Goal: Task Accomplishment & Management: Use online tool/utility

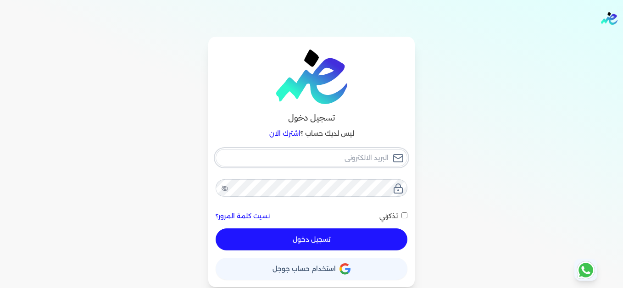
click at [361, 155] on input "email" at bounding box center [312, 157] width 192 height 17
type input "[EMAIL_ADDRESS][DOMAIN_NAME]"
click at [369, 239] on button "تسجيل دخول" at bounding box center [312, 239] width 192 height 22
checkbox input "false"
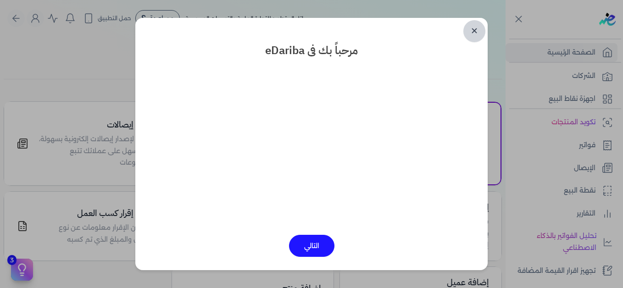
click at [470, 34] on link "✕" at bounding box center [474, 31] width 22 height 22
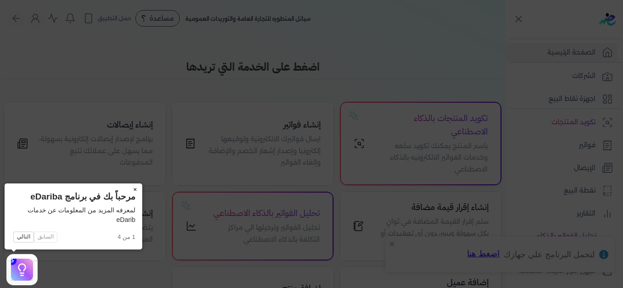
click at [133, 190] on button "×" at bounding box center [134, 189] width 15 height 13
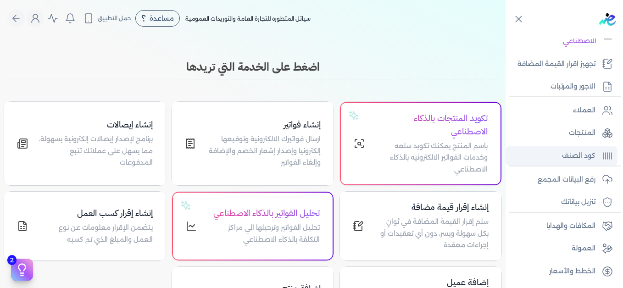
scroll to position [207, 0]
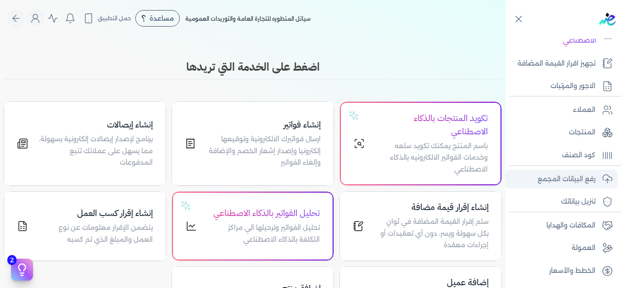
click at [577, 183] on p "رفع البيانات المجمع" at bounding box center [566, 179] width 58 height 12
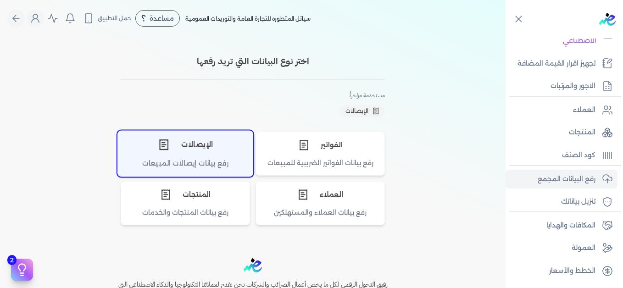
click at [190, 135] on div "الإيصالات" at bounding box center [185, 145] width 135 height 28
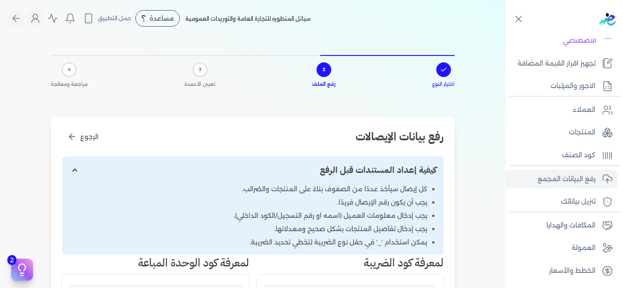
scroll to position [229, 0]
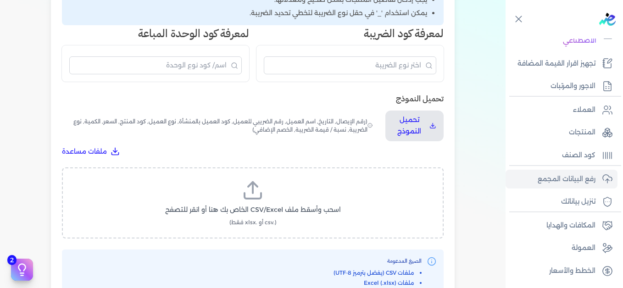
click at [249, 184] on icon at bounding box center [253, 190] width 22 height 22
click at [0, 0] on input "اسحب وأسقط ملف CSV/Excel الخاص بك هنا أو انقر للتصفح (.csv أو .xlsx فقط)" at bounding box center [0, 0] width 0 height 0
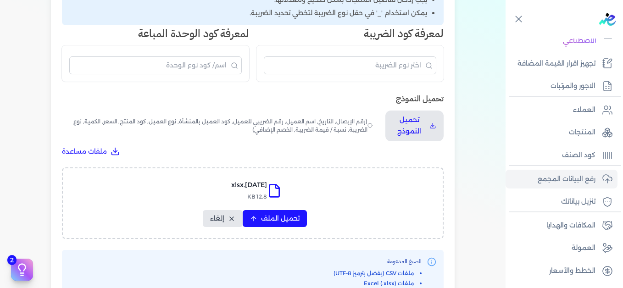
click at [276, 209] on div "[DATE].xlsx 12.8 KB تحميل الملف إلغاء" at bounding box center [253, 203] width 358 height 48
click at [277, 213] on button "تحميل الملف" at bounding box center [275, 218] width 64 height 17
select select "التاريخ"
select select "أسم العميل"
select select "نوع العميل"
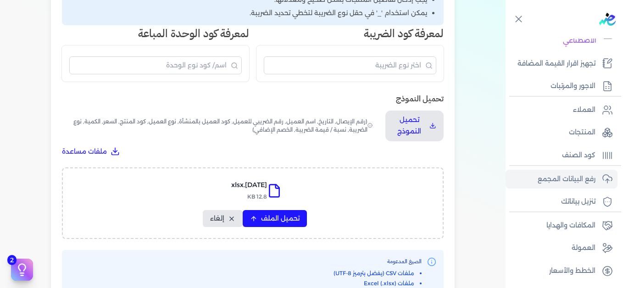
select select "وصف البند"
select select "السعر"
select select "الكمية"
select select "نوع الضريبة"
select select "نسبة / قيمة الضريبة"
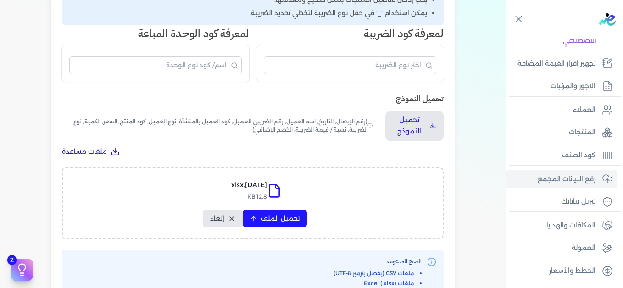
select select "خصم اضافي"
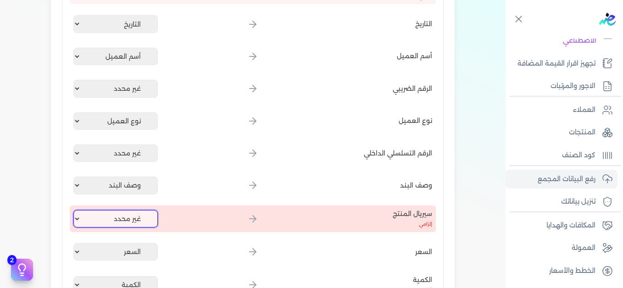
click at [147, 215] on select "غير محدد إيصال رقم التاريخ كود العميل بالمنشأة أسم العميل الرقم الضريبي للعميل …" at bounding box center [115, 218] width 84 height 17
select select "كود المنتج الداخلي"
click at [75, 210] on select "غير محدد إيصال رقم التاريخ كود العميل بالمنشأة أسم العميل الرقم الضريبي للعميل …" at bounding box center [115, 218] width 84 height 17
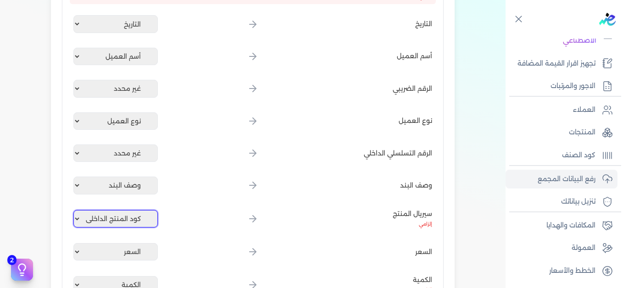
scroll to position [0, 0]
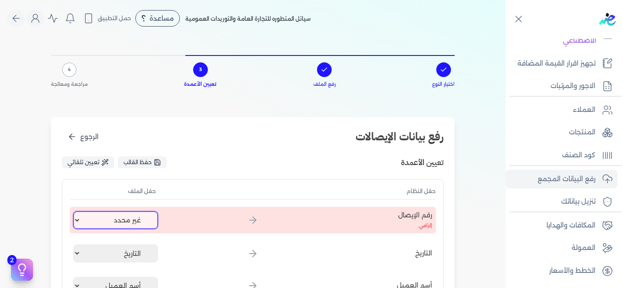
click at [109, 219] on select "غير محدد إيصال رقم التاريخ كود العميل بالمنشأة أسم العميل الرقم الضريبي للعميل …" at bounding box center [115, 219] width 84 height 17
select select "إيصال رقم"
click at [75, 211] on select "غير محدد إيصال رقم التاريخ كود العميل بالمنشأة أسم العميل الرقم الضريبي للعميل …" at bounding box center [115, 219] width 84 height 17
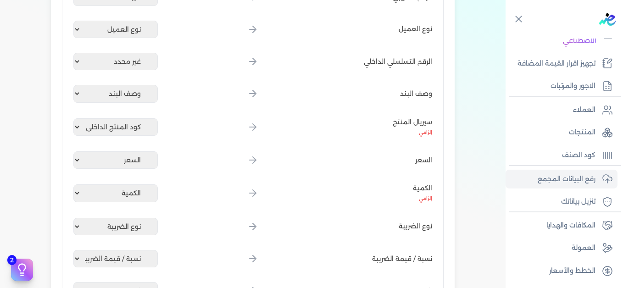
scroll to position [571, 0]
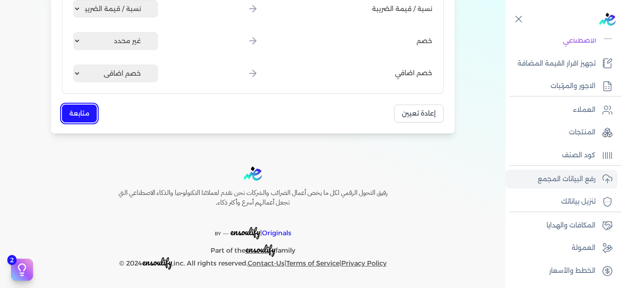
click at [85, 110] on button "متابعة" at bounding box center [79, 114] width 35 height 18
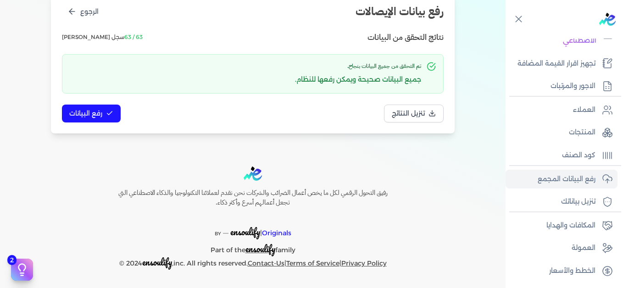
scroll to position [125, 0]
click at [92, 115] on span "رفع البيانات" at bounding box center [85, 114] width 33 height 10
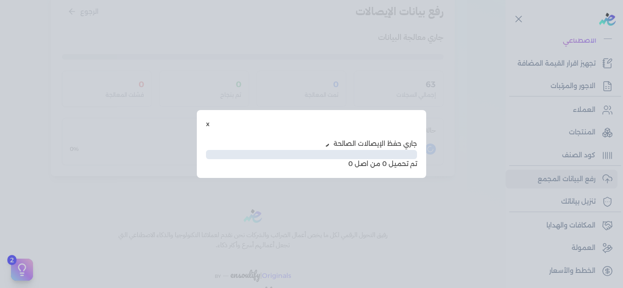
scroll to position [75, 0]
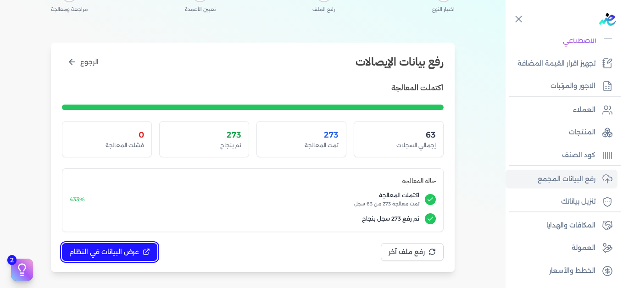
click at [134, 251] on span "عرض البيانات في النظام" at bounding box center [104, 252] width 70 height 10
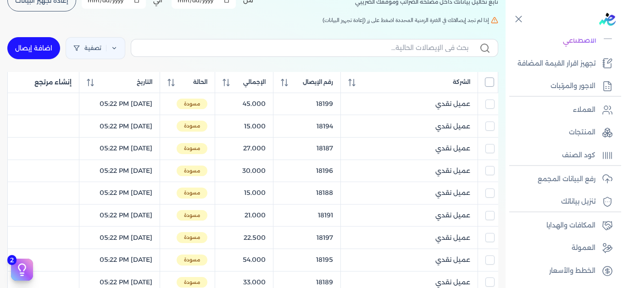
click at [491, 84] on input "All items unselected" at bounding box center [489, 81] width 9 height 9
checkbox input "true"
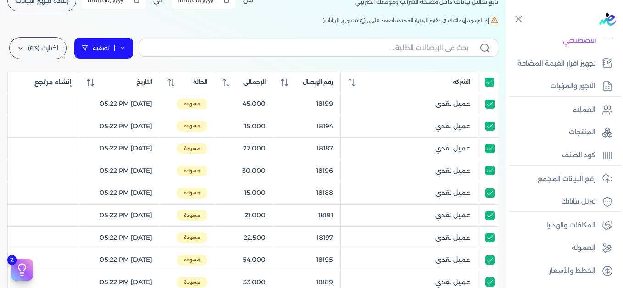
click at [126, 45] on icon at bounding box center [122, 48] width 6 height 6
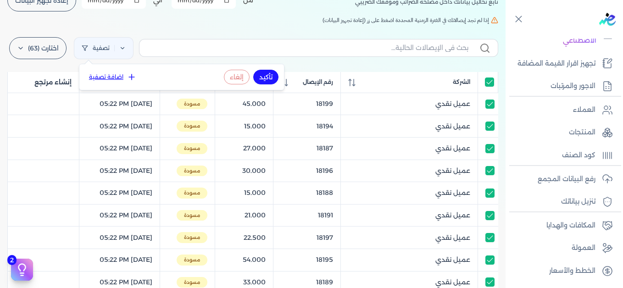
click at [117, 80] on button "اضافة تصفية" at bounding box center [112, 77] width 55 height 11
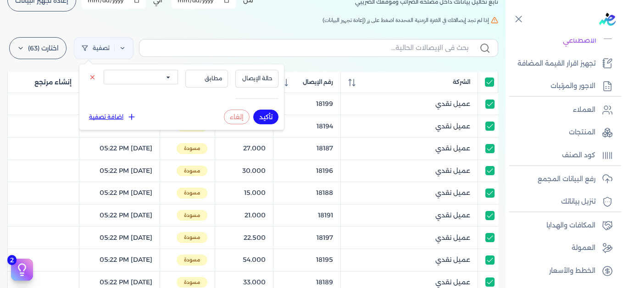
click at [159, 75] on select "الكل مقبولة غير مقبولة يتم مراجعتها ملغية مرفوضة مسودة" at bounding box center [141, 77] width 74 height 15
select select "draft"
click at [104, 70] on select "الكل مقبولة غير مقبولة يتم مراجعتها ملغية مرفوضة مسودة" at bounding box center [141, 77] width 74 height 15
click at [268, 113] on button "تأكيد" at bounding box center [265, 117] width 25 height 15
click at [192, 22] on h5 "إذا لم تجد إيصالاتك في الفترة الزمنية المحددة اضغط على زر (إعادة تجهيز البيانات)" at bounding box center [252, 20] width 491 height 8
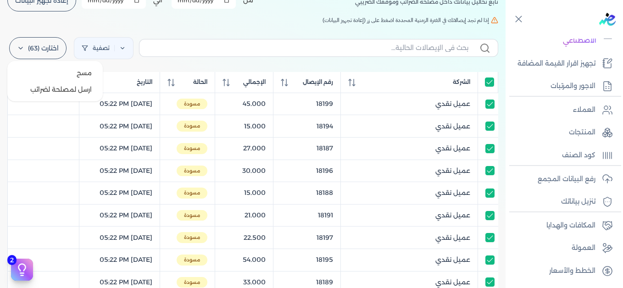
click at [24, 49] on icon at bounding box center [20, 47] width 7 height 7
click at [44, 87] on button "ارسل لمصلحة لضرائب" at bounding box center [55, 89] width 88 height 17
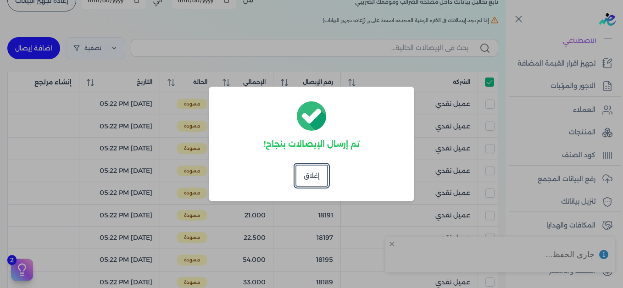
checkbox input "true"
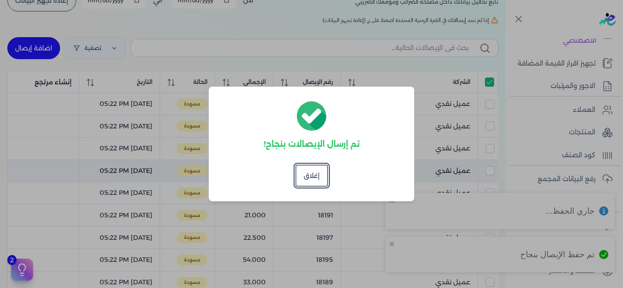
click at [304, 177] on button "إغلاق" at bounding box center [311, 176] width 33 height 22
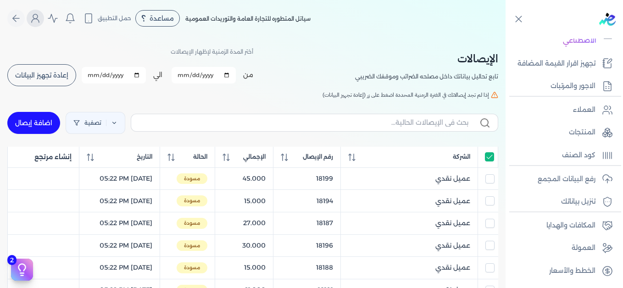
click at [34, 18] on icon "Global" at bounding box center [35, 18] width 11 height 11
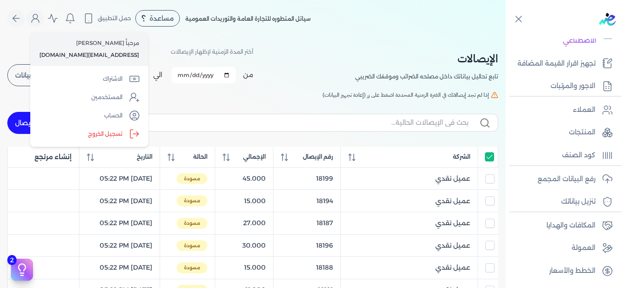
click at [83, 129] on label "تسجيل الخروج" at bounding box center [89, 134] width 111 height 18
click at [505, 37] on input "Close" at bounding box center [505, 37] width 0 height 0
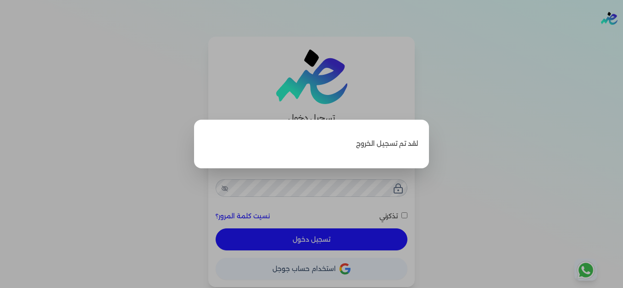
click at [583, 76] on label "Close" at bounding box center [311, 144] width 623 height 288
click at [622, 37] on input "Close" at bounding box center [623, 37] width 0 height 0
